Goal: Obtain resource: Obtain resource

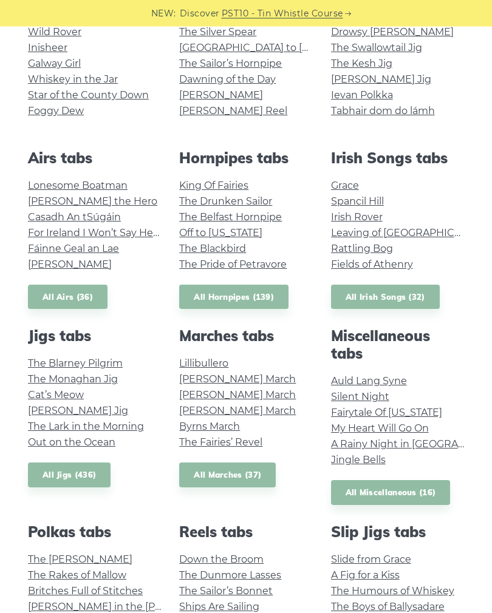
scroll to position [310, 0]
click at [247, 470] on link "All Marches (37)" at bounding box center [227, 475] width 97 height 25
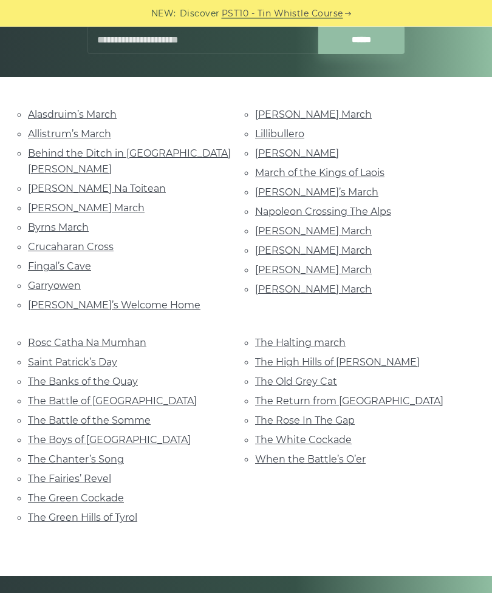
scroll to position [200, 0]
click at [305, 245] on link "[PERSON_NAME] March" at bounding box center [313, 251] width 117 height 12
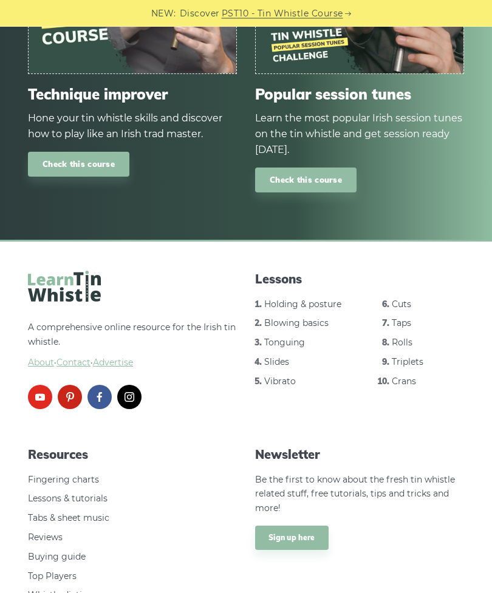
scroll to position [929, 0]
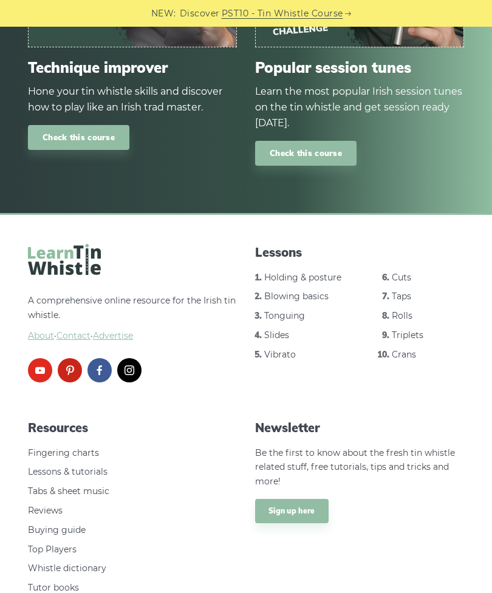
click at [89, 486] on link "Tabs & sheet music" at bounding box center [68, 491] width 81 height 11
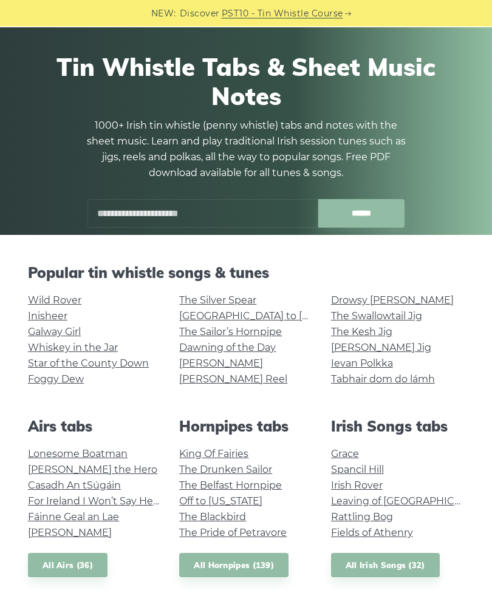
scroll to position [42, 0]
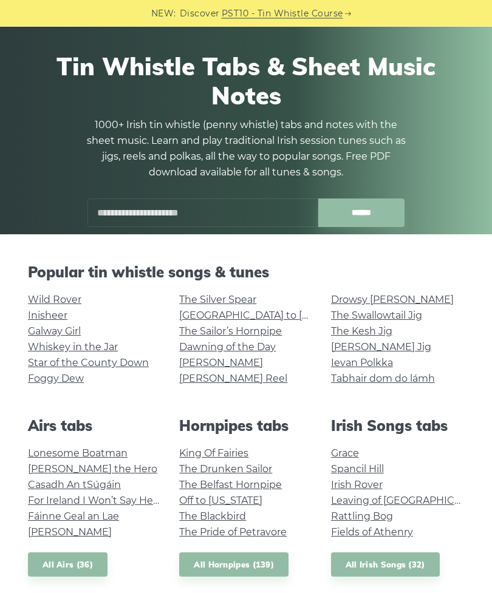
click at [123, 366] on link "Star of the County Down" at bounding box center [88, 364] width 121 height 12
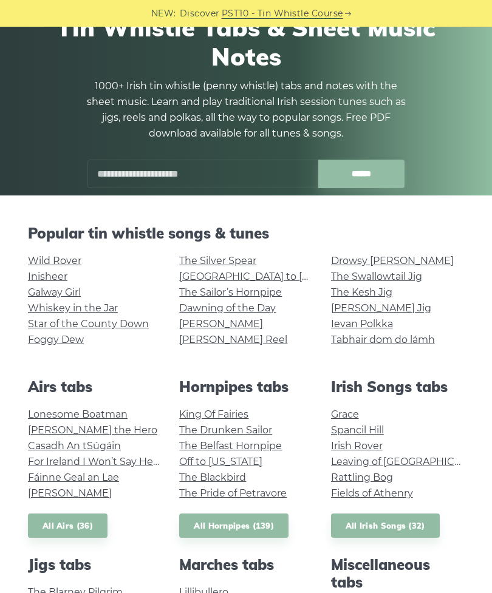
click at [63, 345] on link "Foggy Dew" at bounding box center [56, 340] width 56 height 12
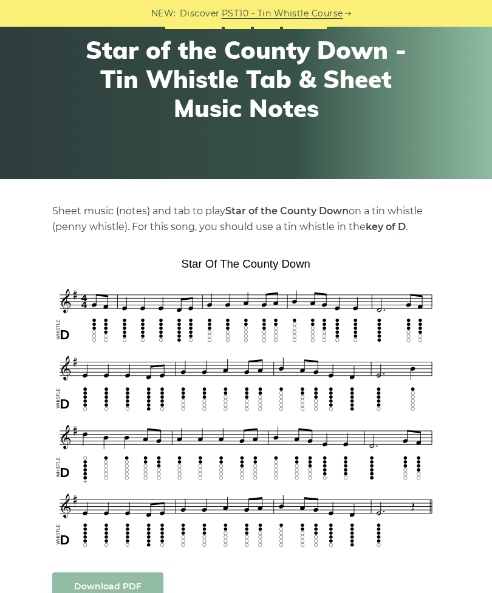
scroll to position [97, 0]
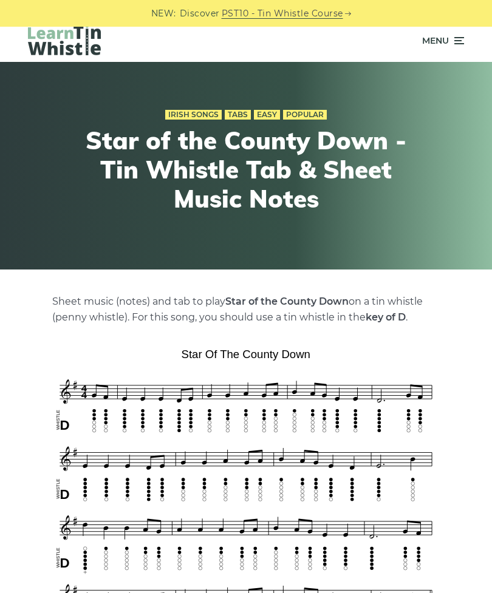
scroll to position [7, 0]
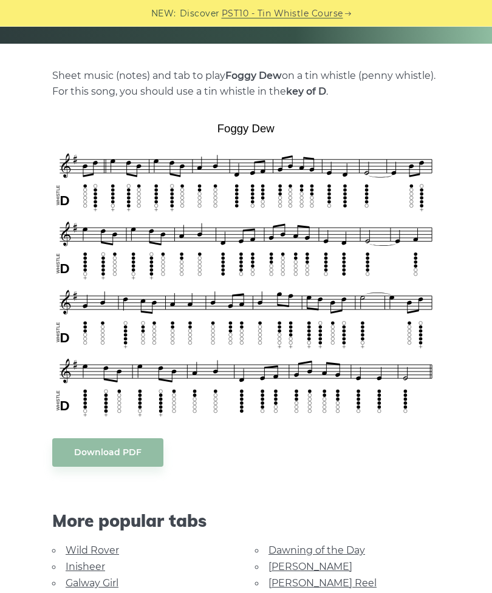
scroll to position [233, 0]
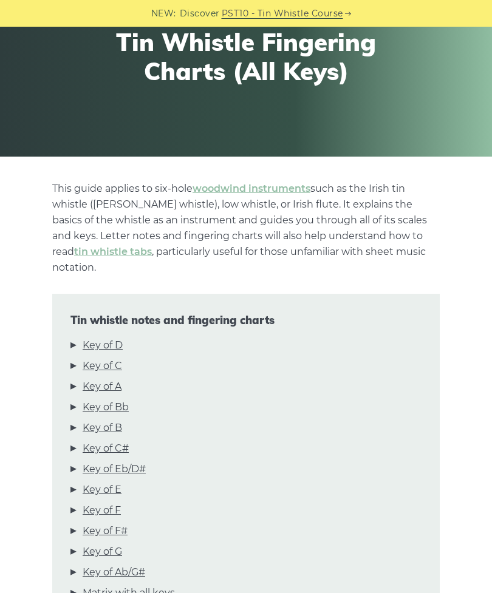
click at [112, 338] on link "Key of D" at bounding box center [103, 346] width 40 height 16
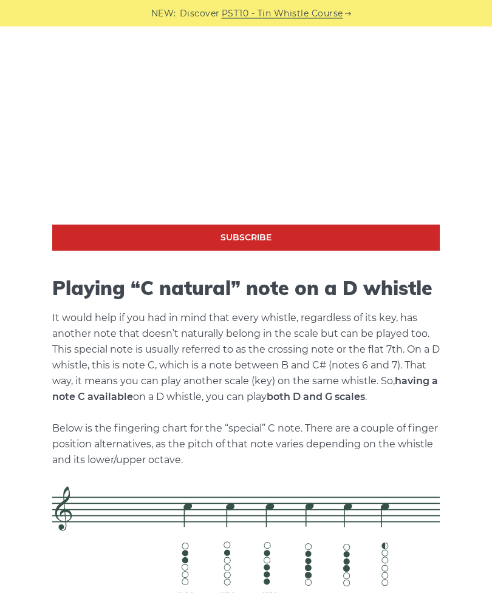
scroll to position [1997, 0]
